Goal: Task Accomplishment & Management: Use online tool/utility

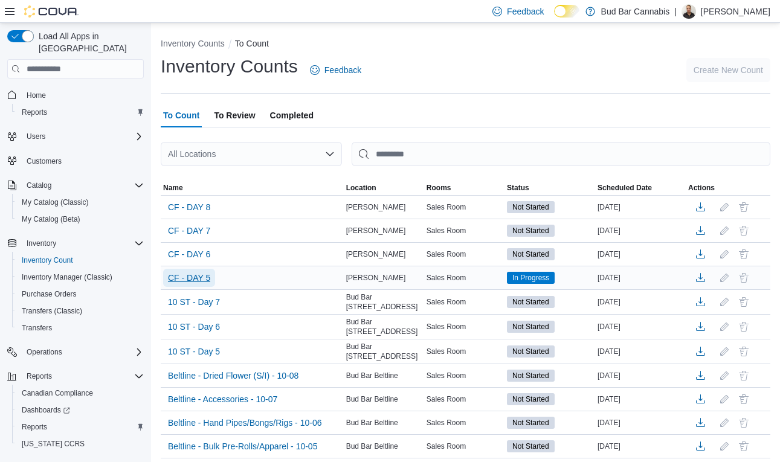
click at [206, 282] on span "CF - DAY 5" at bounding box center [189, 278] width 42 height 12
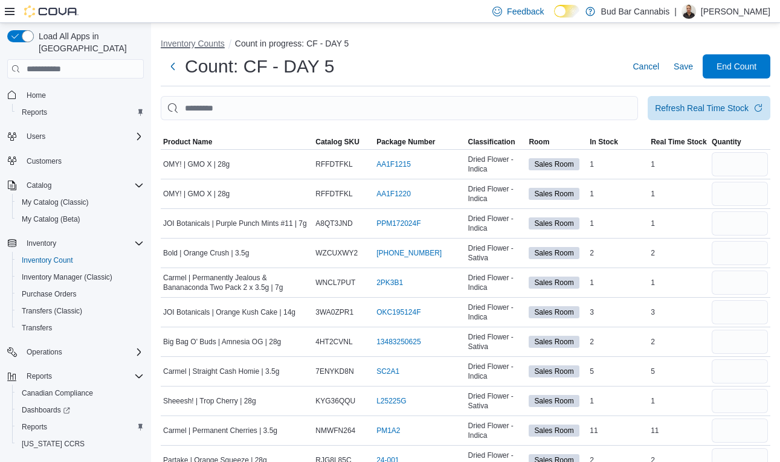
click at [186, 42] on button "Inventory Counts" at bounding box center [193, 44] width 64 height 10
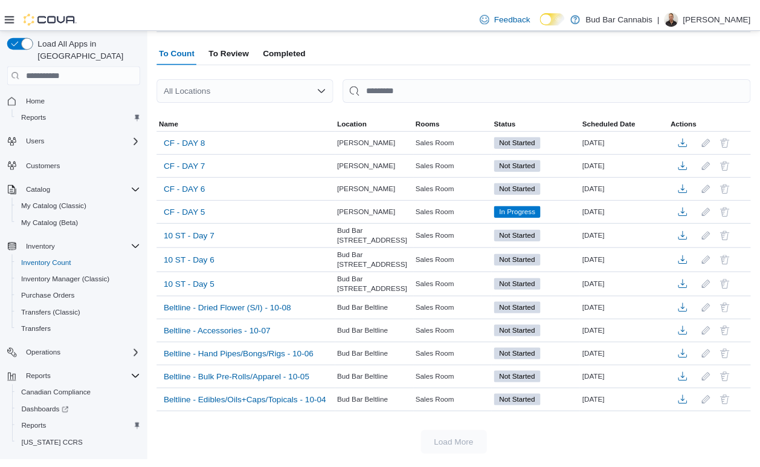
scroll to position [66, 0]
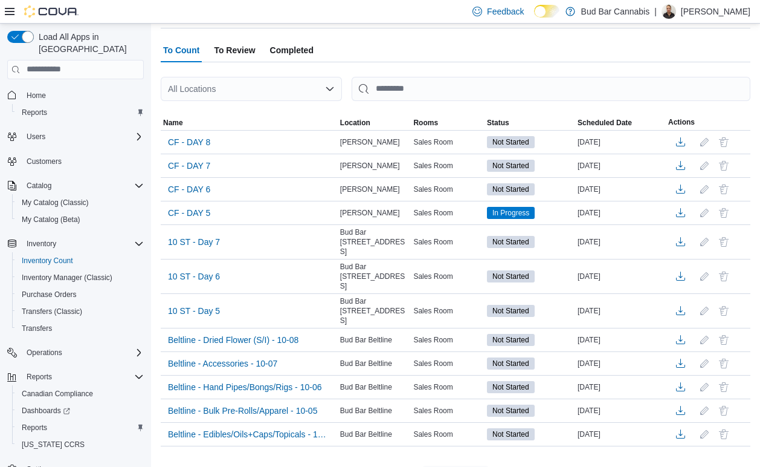
drag, startPoint x: 9, startPoint y: 11, endPoint x: 13, endPoint y: 22, distance: 11.5
click at [9, 11] on icon at bounding box center [10, 11] width 10 height 7
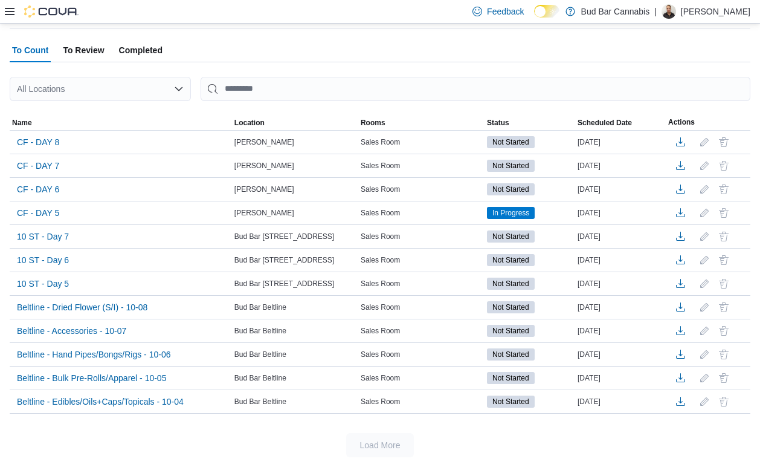
click at [12, 13] on icon at bounding box center [10, 12] width 10 height 10
